Goal: Information Seeking & Learning: Learn about a topic

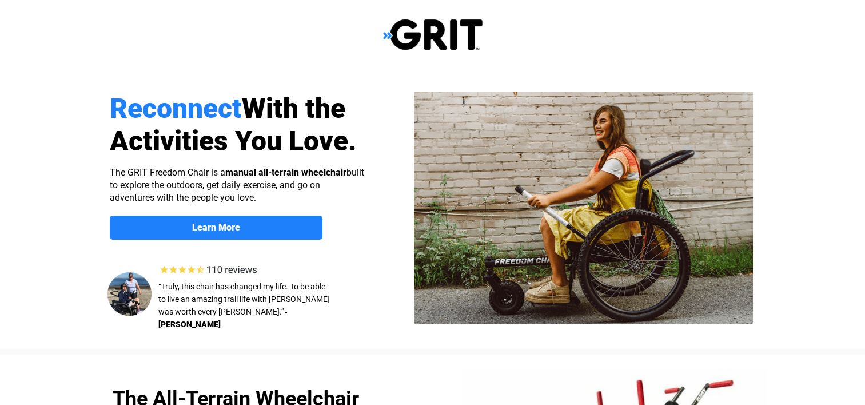
select select "US"
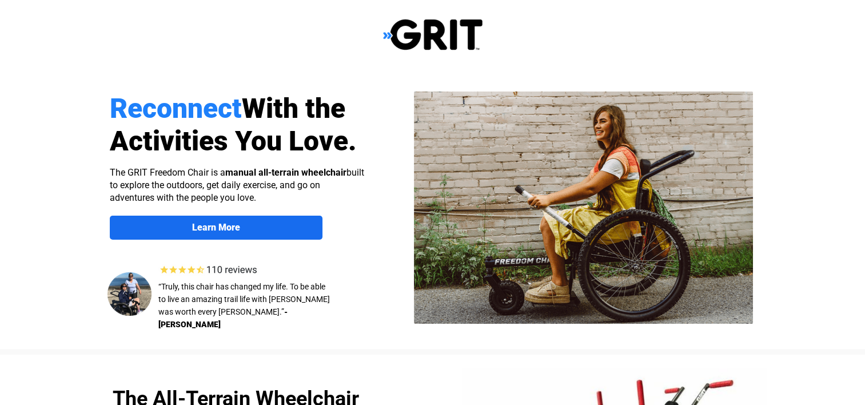
click at [222, 225] on strong "Learn More" at bounding box center [216, 227] width 48 height 11
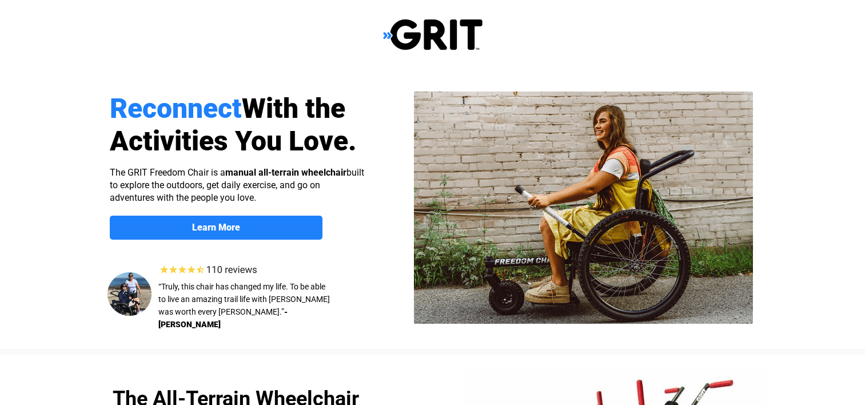
scroll to position [887, 0]
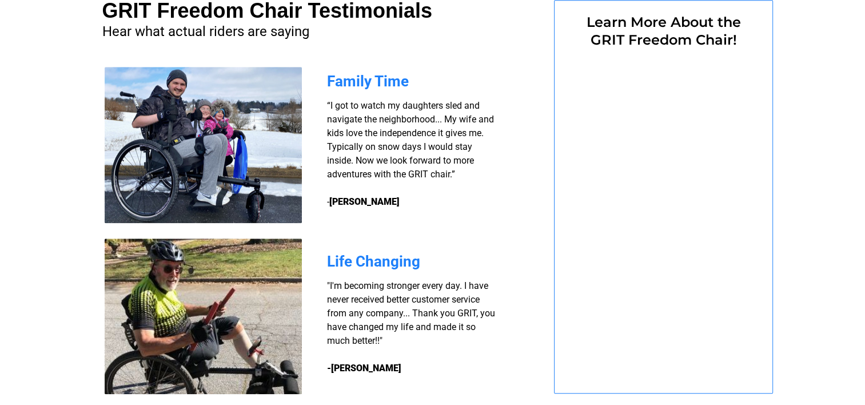
select select "US"
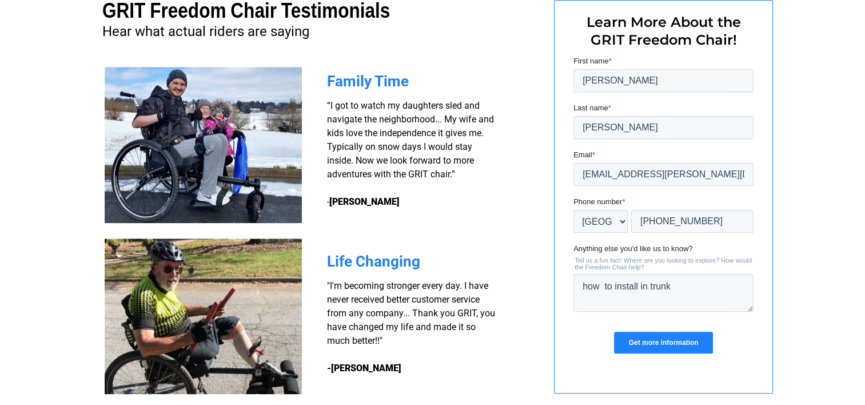
scroll to position [0, 0]
click at [658, 342] on input "Get more information" at bounding box center [662, 343] width 98 height 22
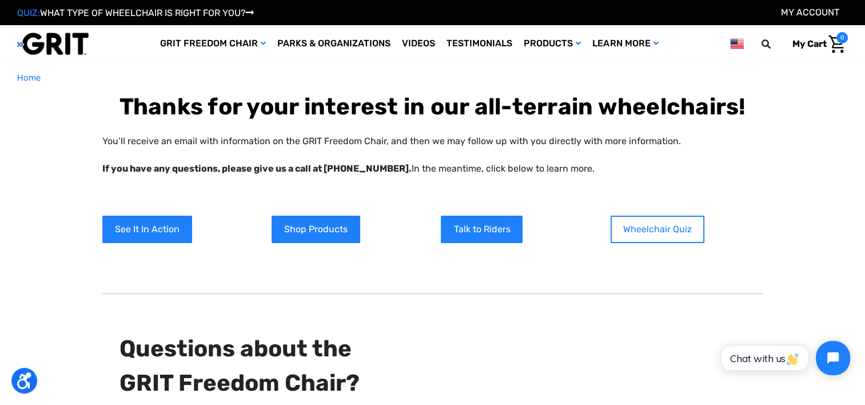
click at [663, 233] on link "Wheelchair Quiz" at bounding box center [658, 229] width 94 height 27
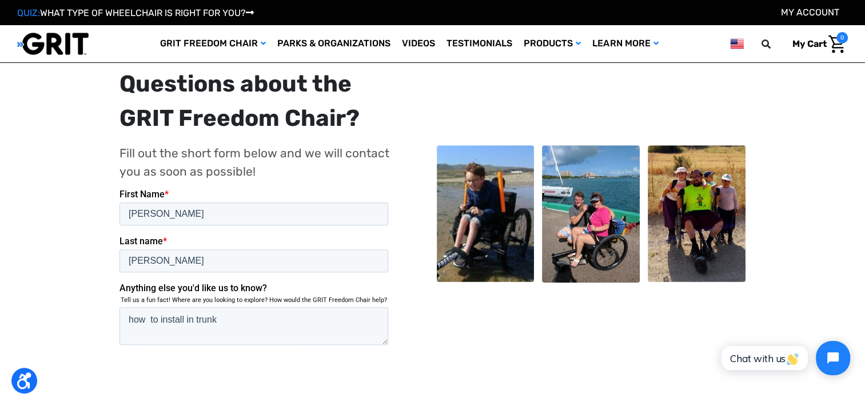
scroll to position [514, 0]
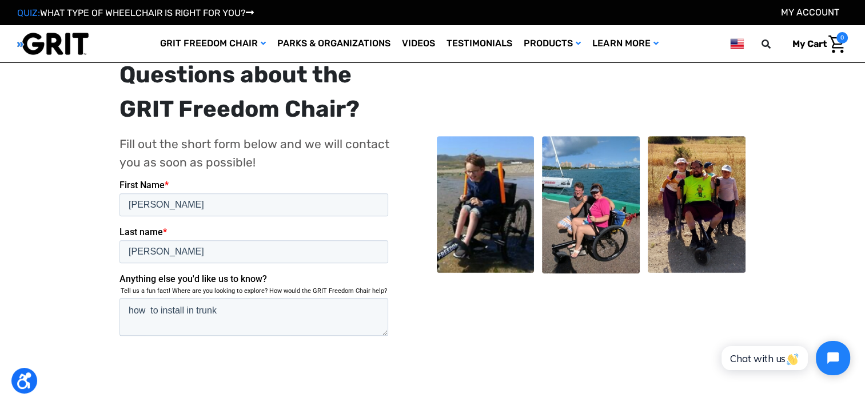
click at [147, 366] on input "Submit" at bounding box center [146, 377] width 55 height 23
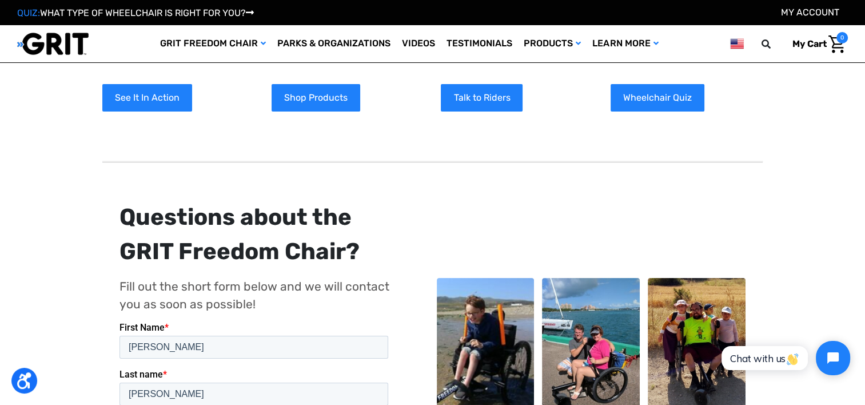
scroll to position [229, 0]
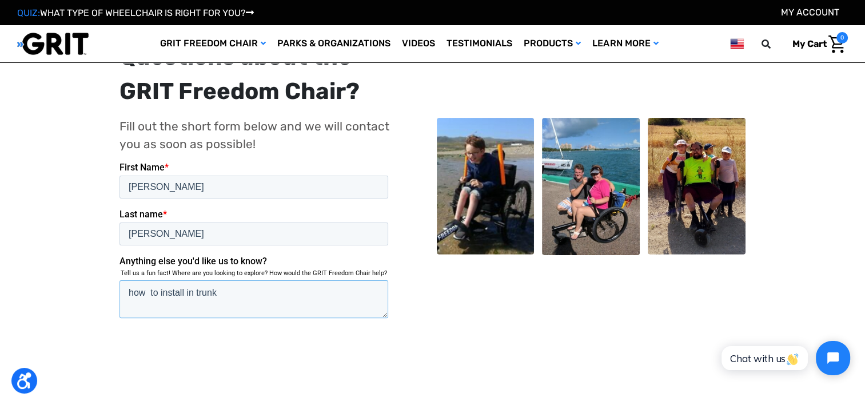
drag, startPoint x: 223, startPoint y: 240, endPoint x: 217, endPoint y: 411, distance: 171.6
click at [119, 253] on html "First Name * [PERSON_NAME] Last name * [PERSON_NAME] Anything else you'd like u…" at bounding box center [255, 275] width 273 height 229
type textarea "price"
click at [158, 348] on input "Submit" at bounding box center [146, 359] width 55 height 23
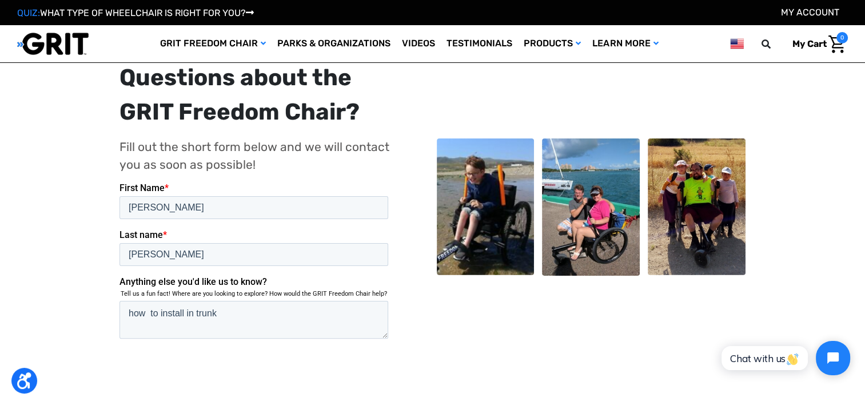
scroll to position [229, 0]
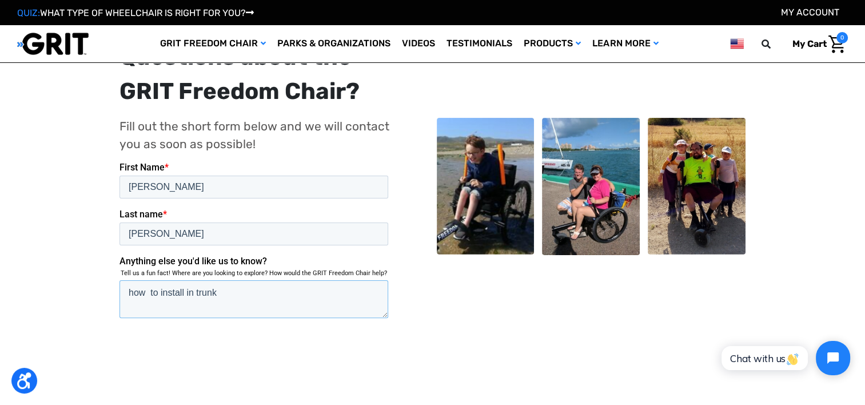
drag, startPoint x: 231, startPoint y: 249, endPoint x: 94, endPoint y: 238, distance: 137.1
click at [119, 238] on html "First Name * Clint Last name * Wright Anything else you'd like us to know? Tell…" at bounding box center [255, 275] width 273 height 229
type textarea "where to buy"
click at [144, 348] on input "Submit" at bounding box center [146, 359] width 55 height 23
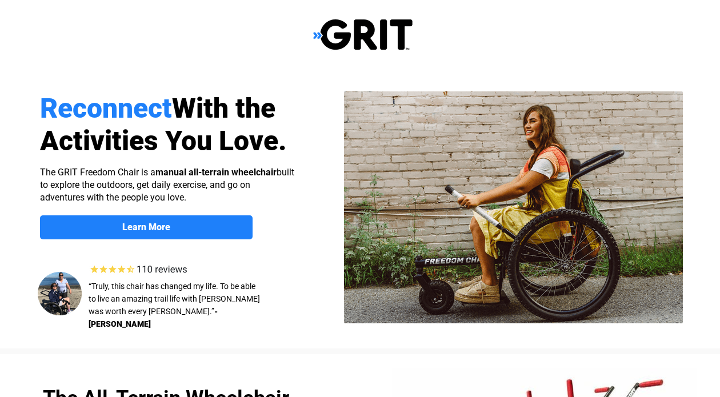
select select "US"
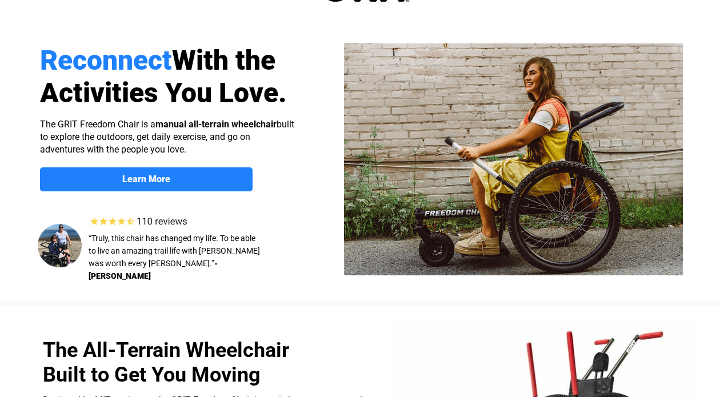
scroll to position [18, 0]
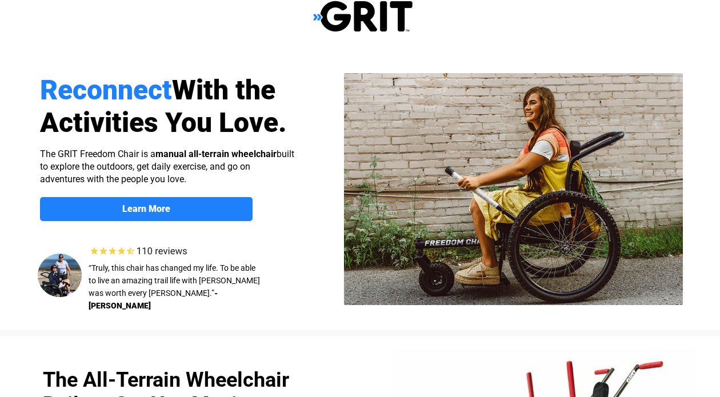
click at [267, 49] on div at bounding box center [363, 17] width 726 height 70
